Goal: Task Accomplishment & Management: Manage account settings

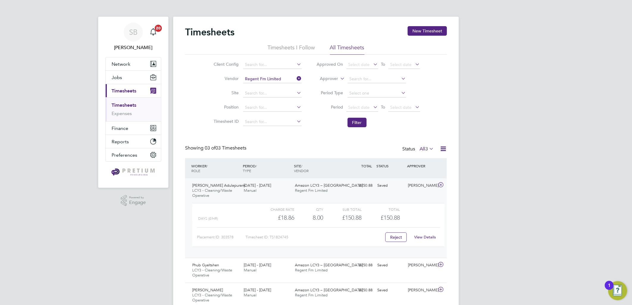
click at [303, 78] on li "Vendor Regent Fm Limited" at bounding box center [257, 79] width 104 height 14
click at [294, 79] on input "Regent Fm Limited" at bounding box center [272, 79] width 59 height 8
click at [270, 78] on input at bounding box center [272, 79] width 59 height 8
click at [264, 85] on li "Stallion Recruitment Limited" at bounding box center [272, 87] width 59 height 8
type input "Stallion Recruitment Limited"
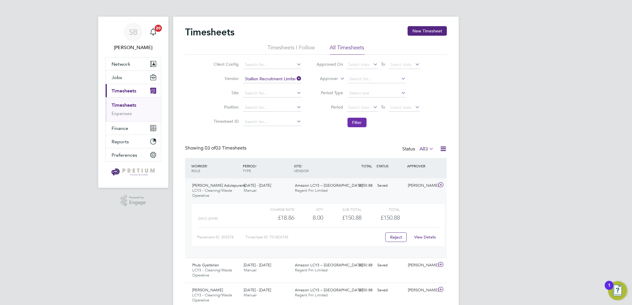
click at [360, 126] on button "Filter" at bounding box center [357, 123] width 19 height 10
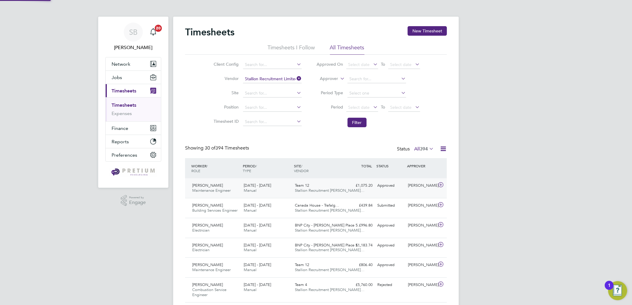
scroll to position [15, 52]
click at [306, 187] on span "Team 12" at bounding box center [302, 185] width 14 height 5
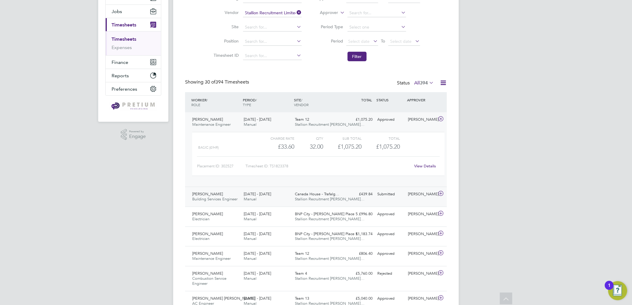
click at [326, 197] on div "Canada House - Trafalg… Stallion Recruitment Lim…" at bounding box center [318, 197] width 51 height 15
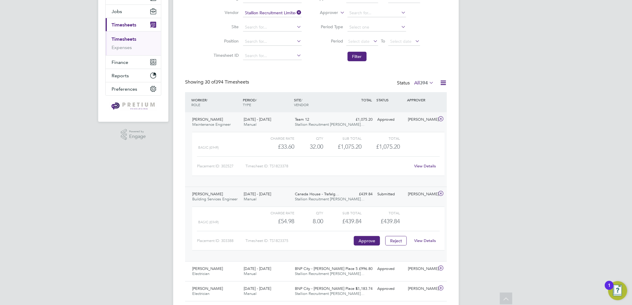
click at [431, 238] on div "View Details" at bounding box center [425, 241] width 29 height 10
click at [423, 242] on link "View Details" at bounding box center [426, 240] width 22 height 5
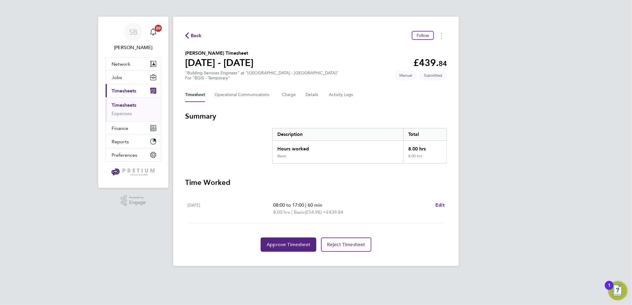
click at [435, 208] on link "Edit" at bounding box center [439, 205] width 9 height 7
select select "60"
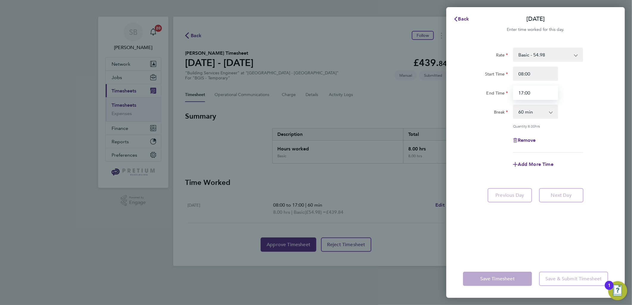
drag, startPoint x: 540, startPoint y: 92, endPoint x: 478, endPoint y: 95, distance: 61.4
click at [481, 95] on div "End Time 17:00" at bounding box center [536, 93] width 150 height 14
type input "12:40"
drag, startPoint x: 540, startPoint y: 108, endPoint x: 541, endPoint y: 114, distance: 6.3
click at [540, 108] on select "0 min 15 min 30 min 45 min 60 min 75 min 90 min" at bounding box center [532, 111] width 37 height 13
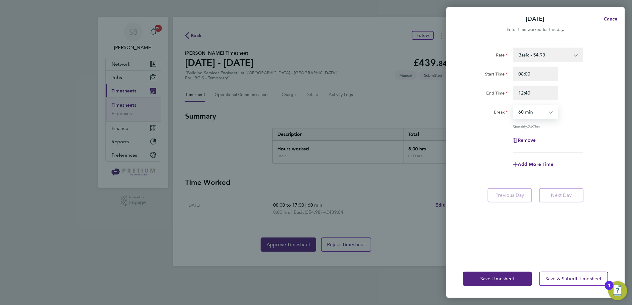
select select "0"
click at [514, 105] on select "0 min 15 min 30 min 45 min 60 min 75 min 90 min" at bounding box center [532, 111] width 37 height 13
click at [553, 270] on div "Save Timesheet Save & Submit Timesheet" at bounding box center [535, 279] width 179 height 38
click at [563, 283] on button "Save & Submit Timesheet" at bounding box center [573, 279] width 69 height 14
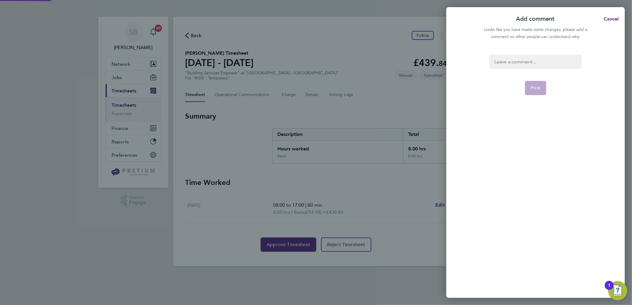
click at [539, 63] on div at bounding box center [536, 62] width 92 height 14
click at [521, 60] on div at bounding box center [536, 62] width 92 height 14
click at [537, 86] on span "Post" at bounding box center [536, 88] width 10 height 6
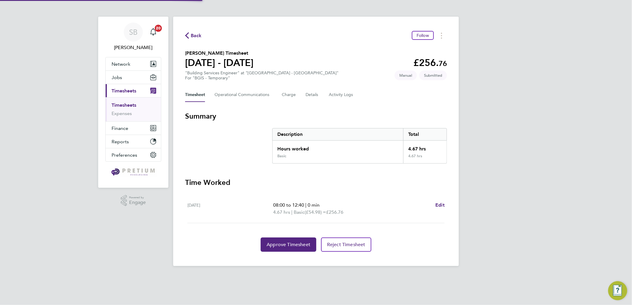
click at [361, 79] on section "[PERSON_NAME] Timesheet [DATE] - [DATE] £256. 76 "Building Services Engineer" a…" at bounding box center [316, 65] width 262 height 31
drag, startPoint x: 496, startPoint y: 50, endPoint x: 493, endPoint y: 49, distance: 3.4
click at [496, 50] on div "SB [PERSON_NAME] Notifications 20 Applications: Network Team Members Businesses…" at bounding box center [316, 138] width 632 height 276
click at [441, 33] on circle "Timesheets Menu" at bounding box center [441, 33] width 1 height 1
click at [417, 61] on link "Download timesheet" at bounding box center [411, 61] width 71 height 12
